Goal: Use online tool/utility: Utilize a website feature to perform a specific function

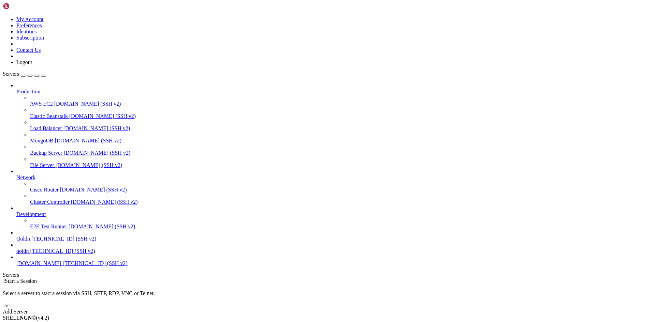
drag, startPoint x: 5, startPoint y: 457, endPoint x: 483, endPoint y: 664, distance: 520.8
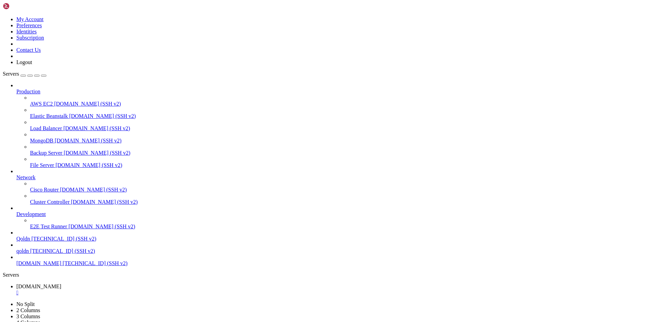
drag, startPoint x: 6, startPoint y: 480, endPoint x: 254, endPoint y: 666, distance: 310.7
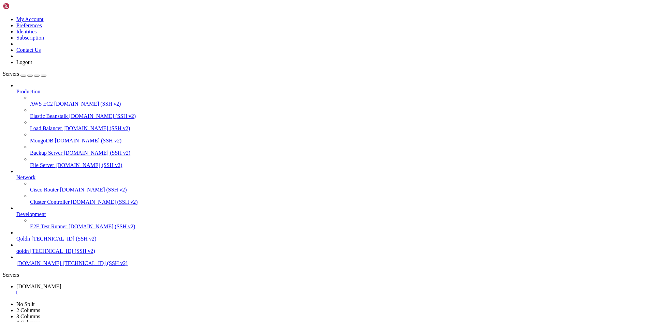
drag, startPoint x: 29, startPoint y: 671, endPoint x: 85, endPoint y: 673, distance: 55.3
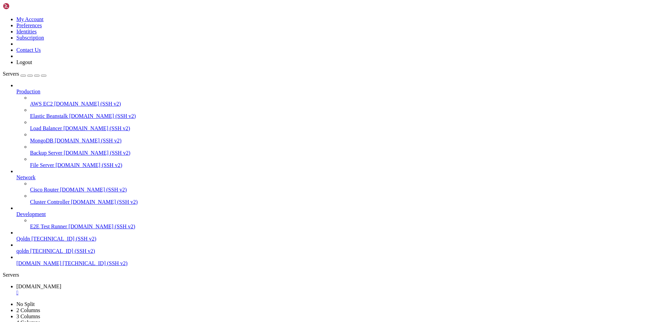
drag, startPoint x: 6, startPoint y: 521, endPoint x: 174, endPoint y: 669, distance: 224.8
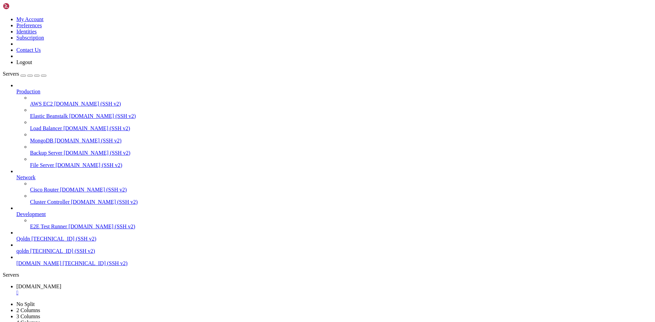
drag, startPoint x: 30, startPoint y: 672, endPoint x: 38, endPoint y: 672, distance: 8.2
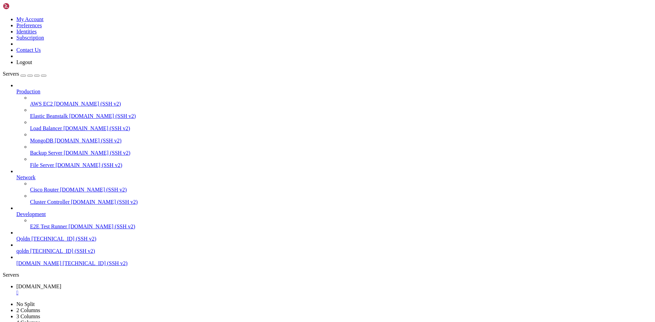
drag, startPoint x: 29, startPoint y: 671, endPoint x: 85, endPoint y: 671, distance: 56.0
copy x-row "VqVd2aLQf76BkJlTe3iz"
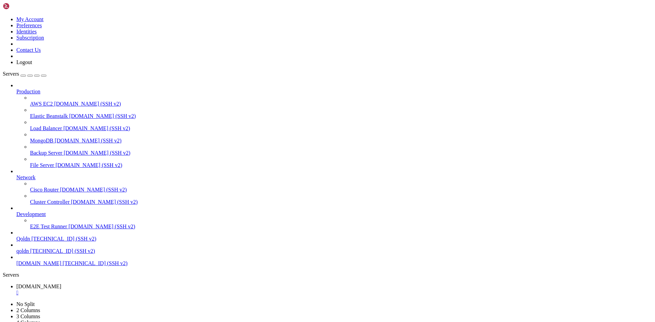
scroll to position [3498, 0]
drag, startPoint x: 77, startPoint y: 567, endPoint x: 193, endPoint y: 568, distance: 115.7
drag, startPoint x: 28, startPoint y: 672, endPoint x: 86, endPoint y: 672, distance: 57.3
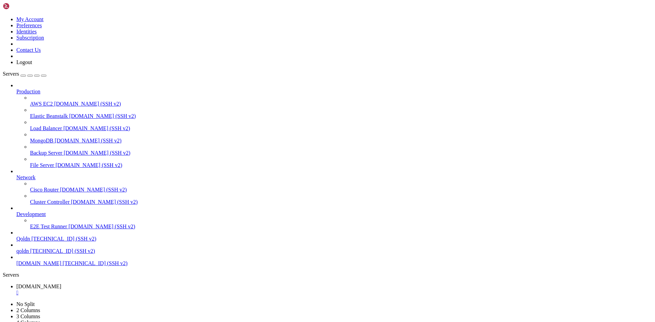
drag, startPoint x: 5, startPoint y: 648, endPoint x: 215, endPoint y: 710, distance: 218.5
